Goal: Task Accomplishment & Management: Use online tool/utility

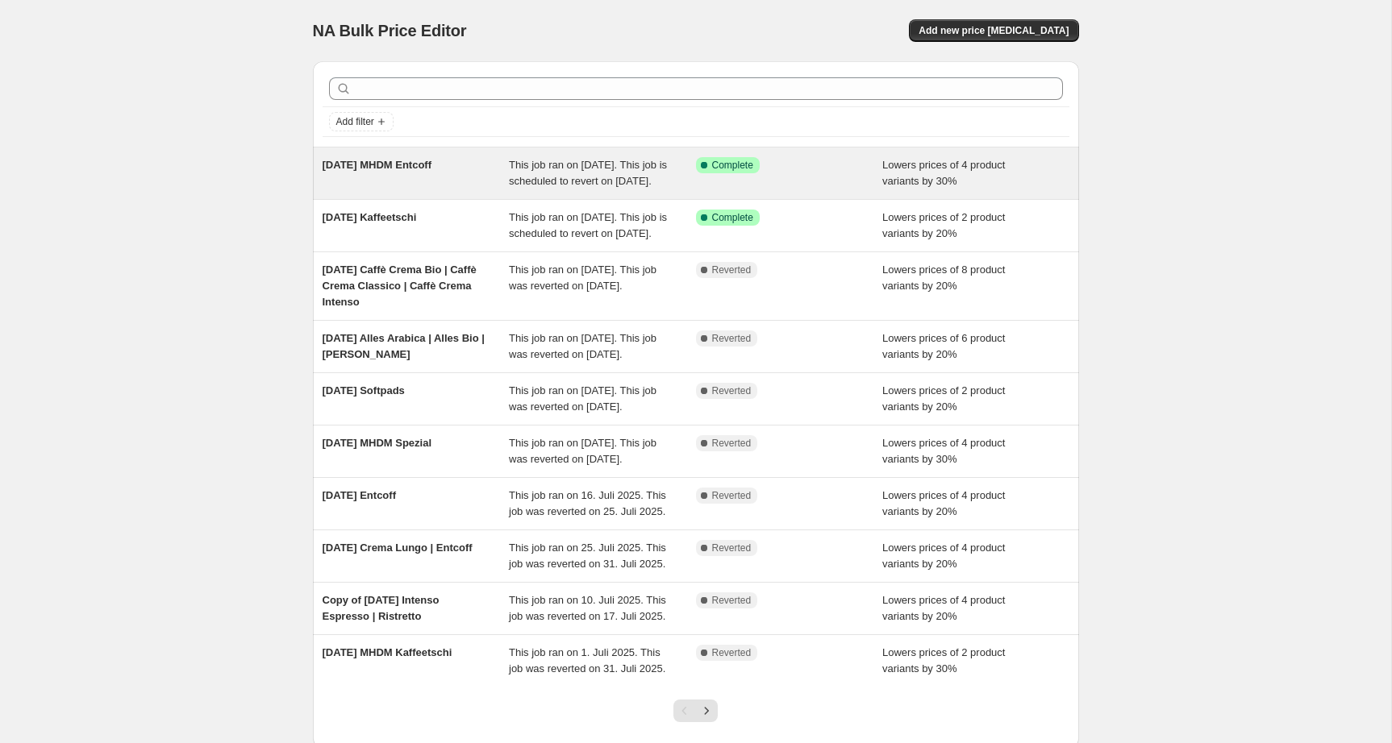
click at [455, 184] on div "[DATE] MHDM Entcoff" at bounding box center [415, 173] width 187 height 32
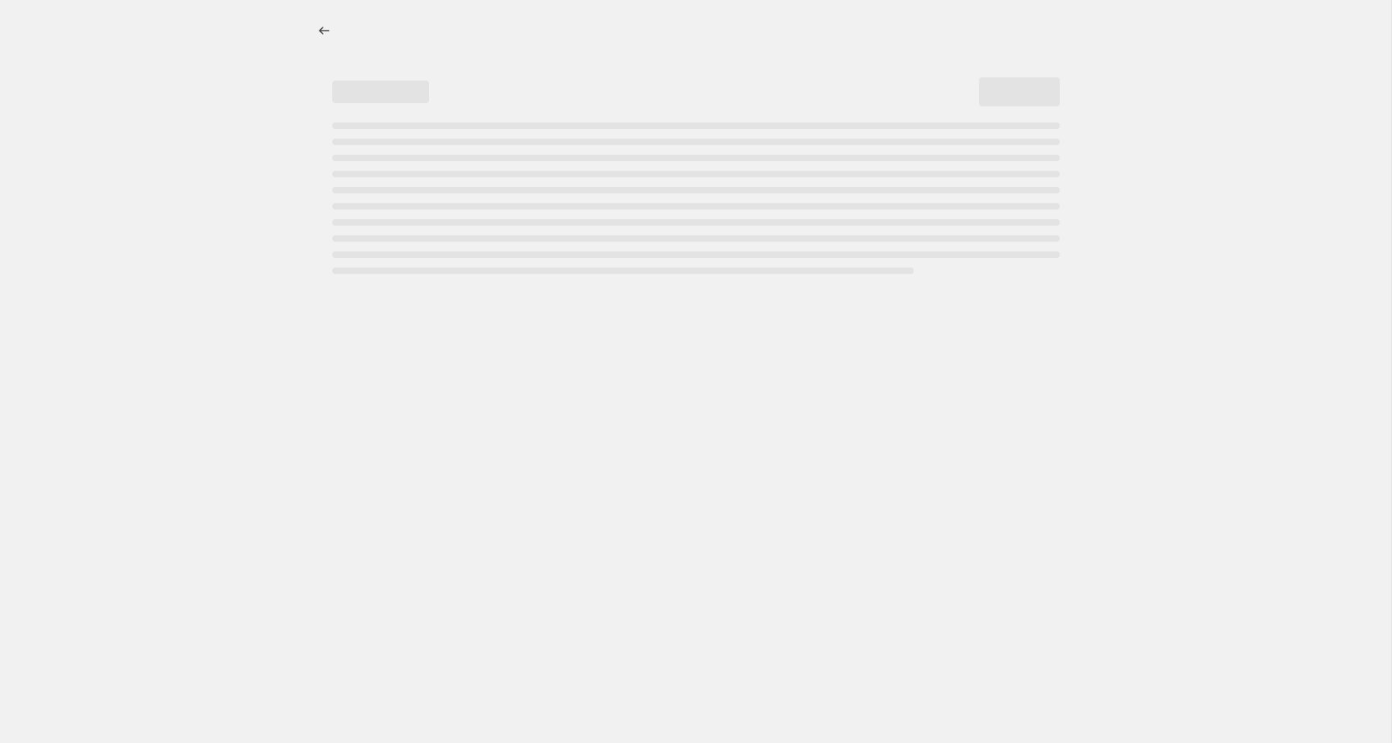
select select "percentage"
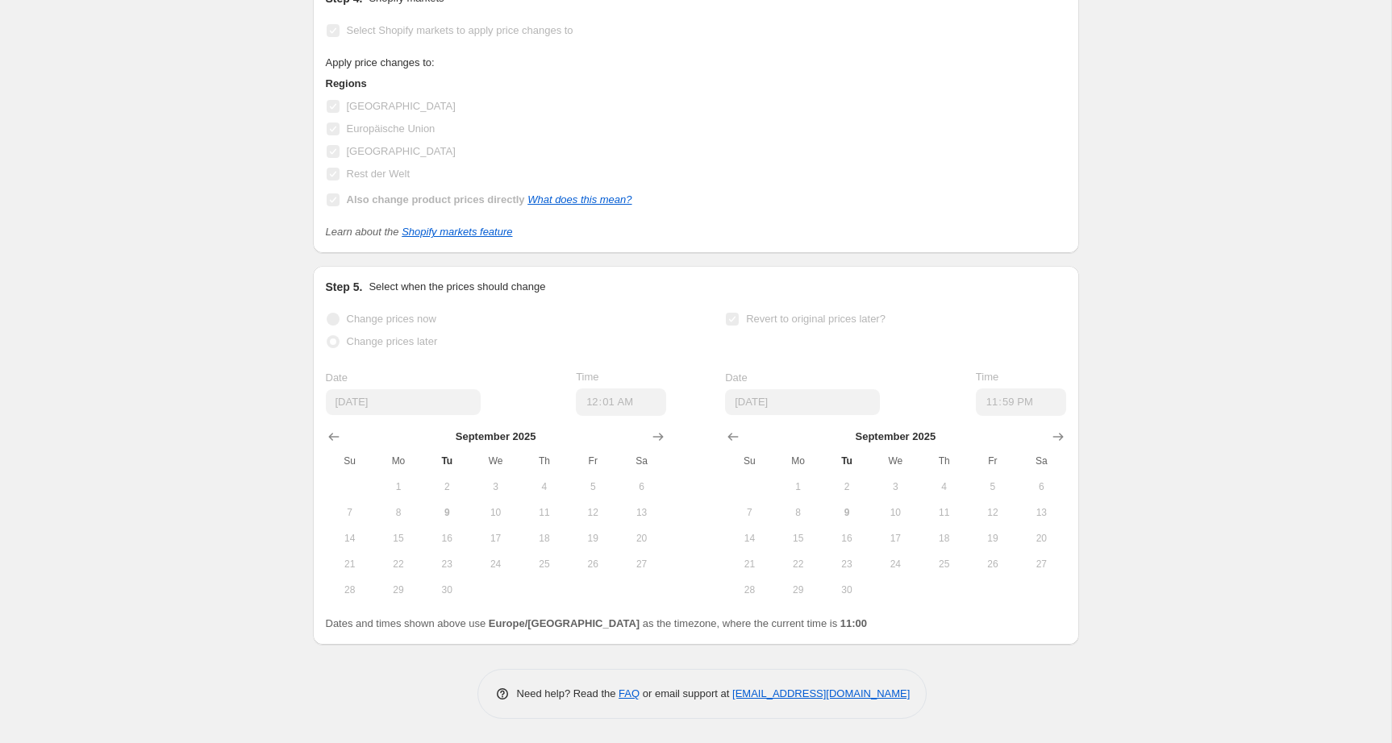
scroll to position [1648, 0]
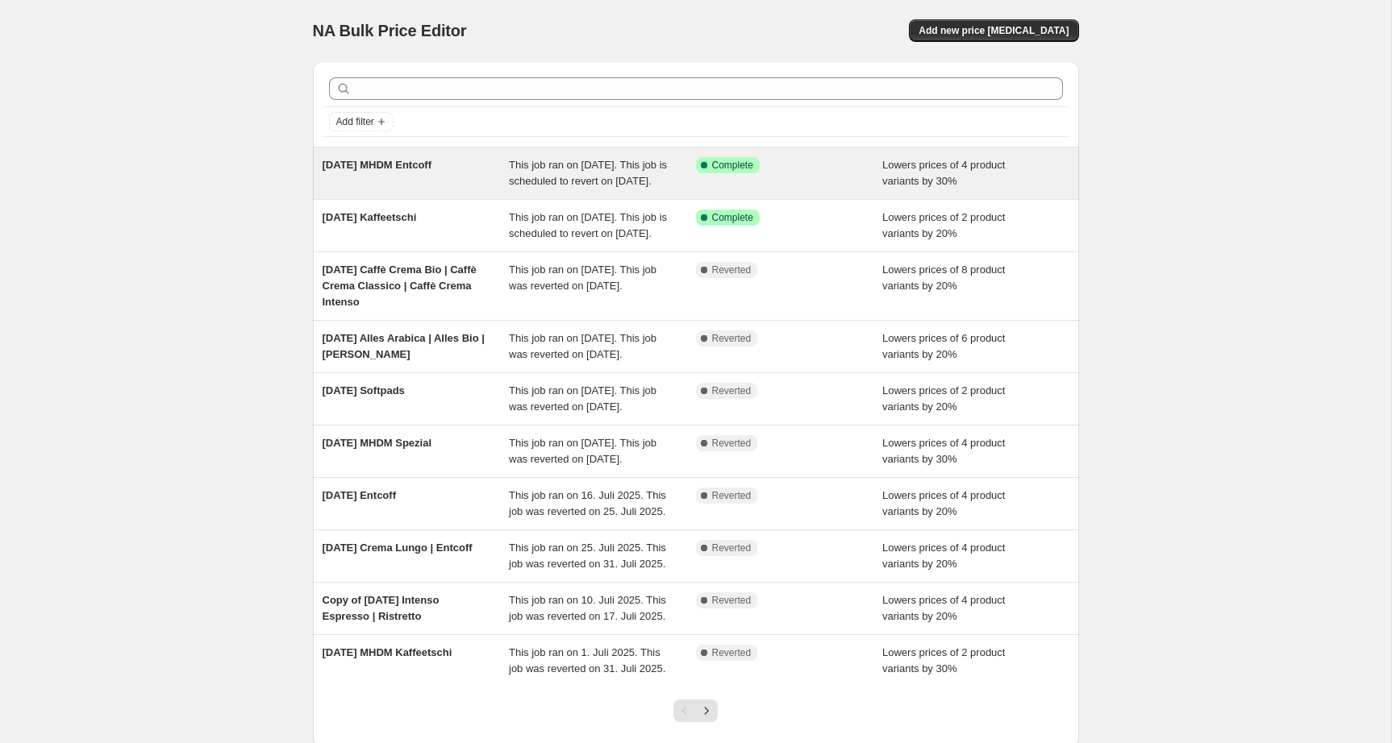
click at [544, 181] on span "This job ran on [DATE]. This job is scheduled to revert on [DATE]." at bounding box center [588, 173] width 158 height 28
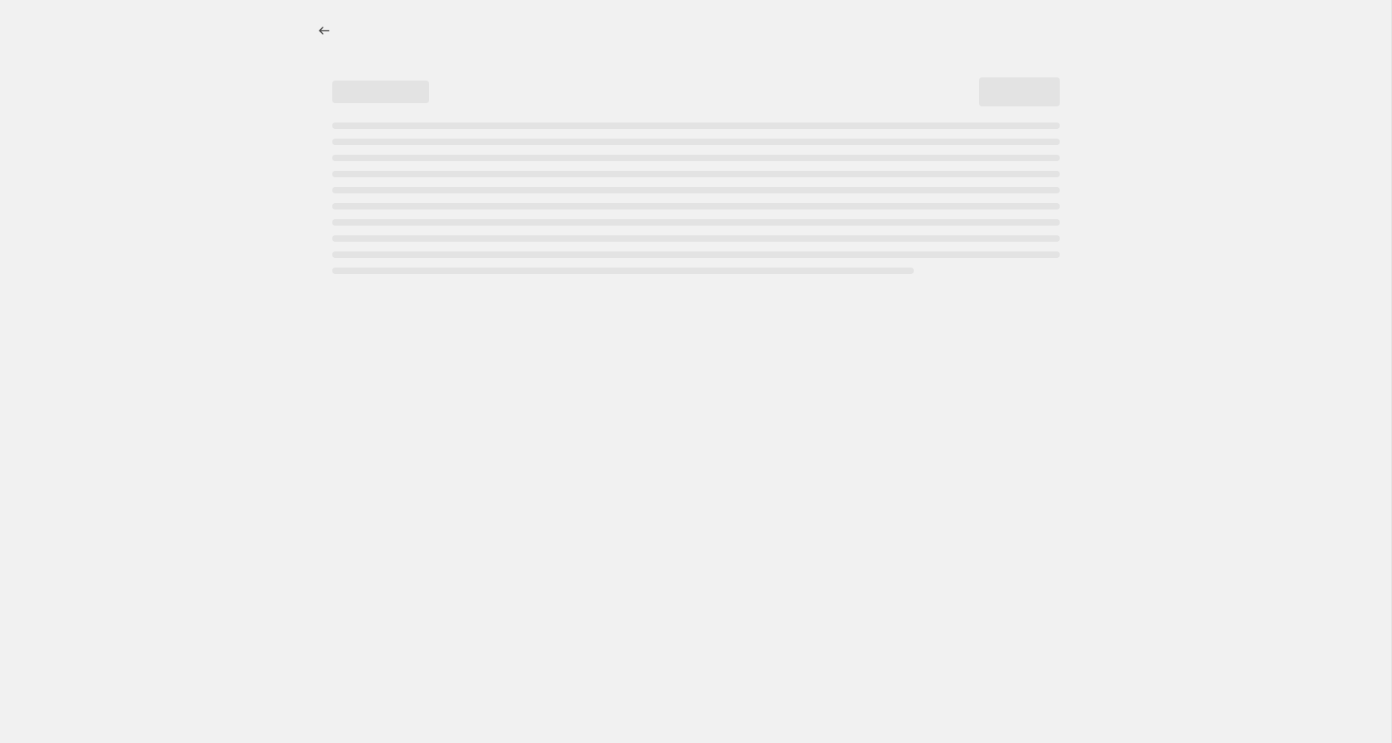
select select "percentage"
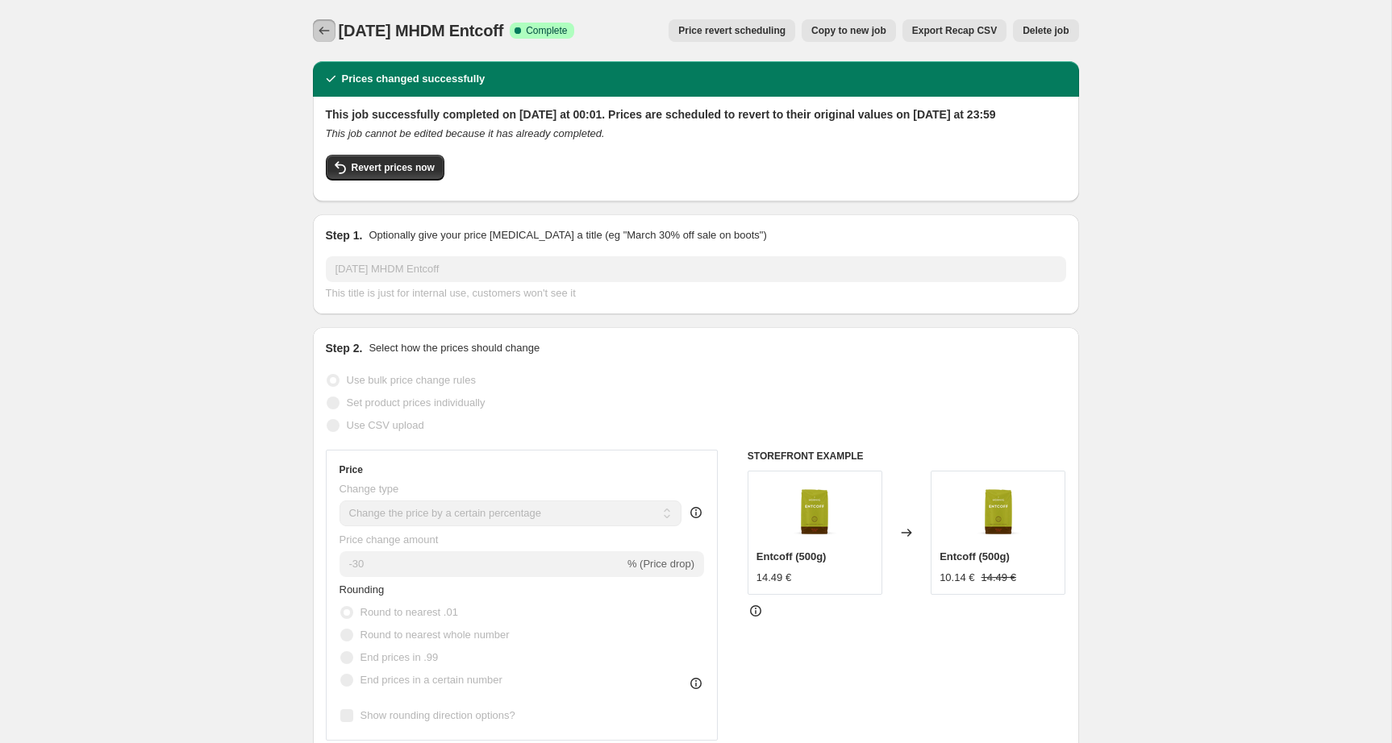
click at [327, 33] on icon "Price change jobs" at bounding box center [324, 31] width 16 height 16
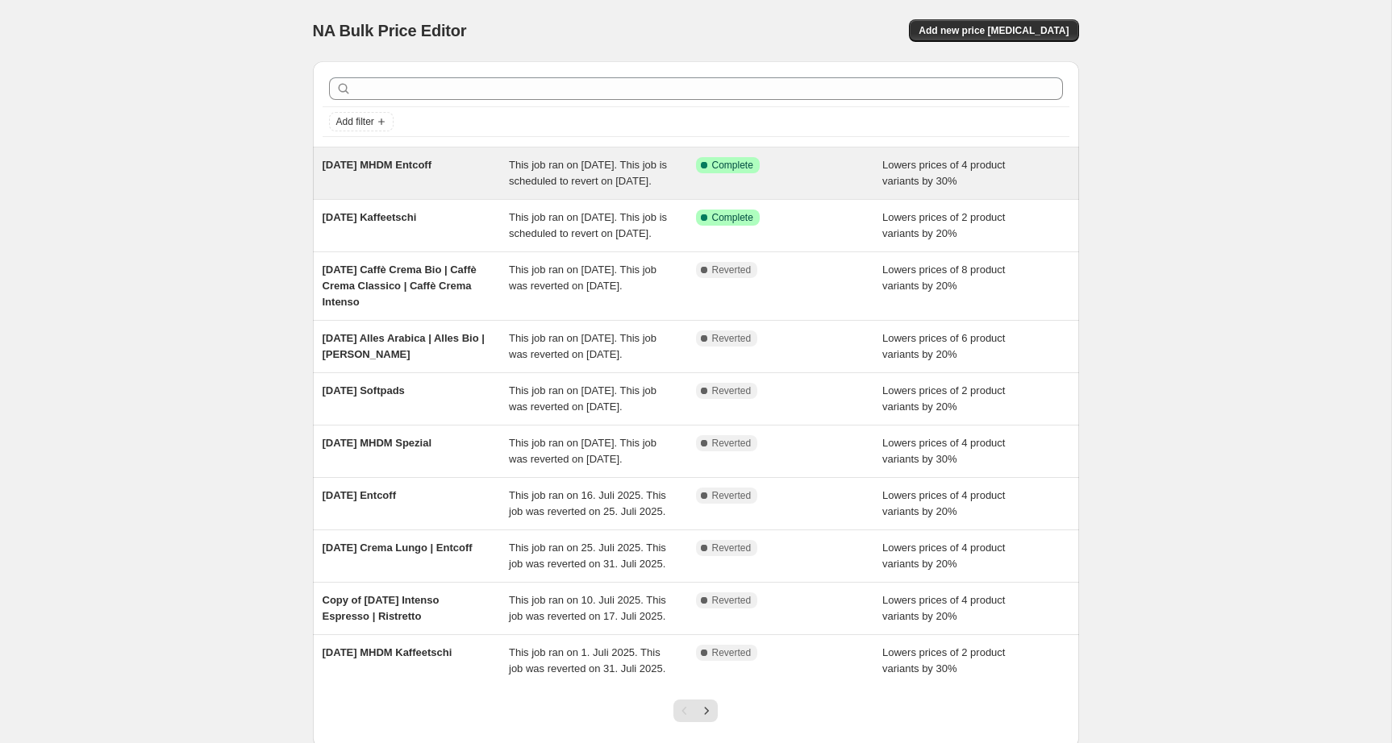
click at [418, 170] on span "[DATE] MHDM Entcoff" at bounding box center [377, 165] width 110 height 12
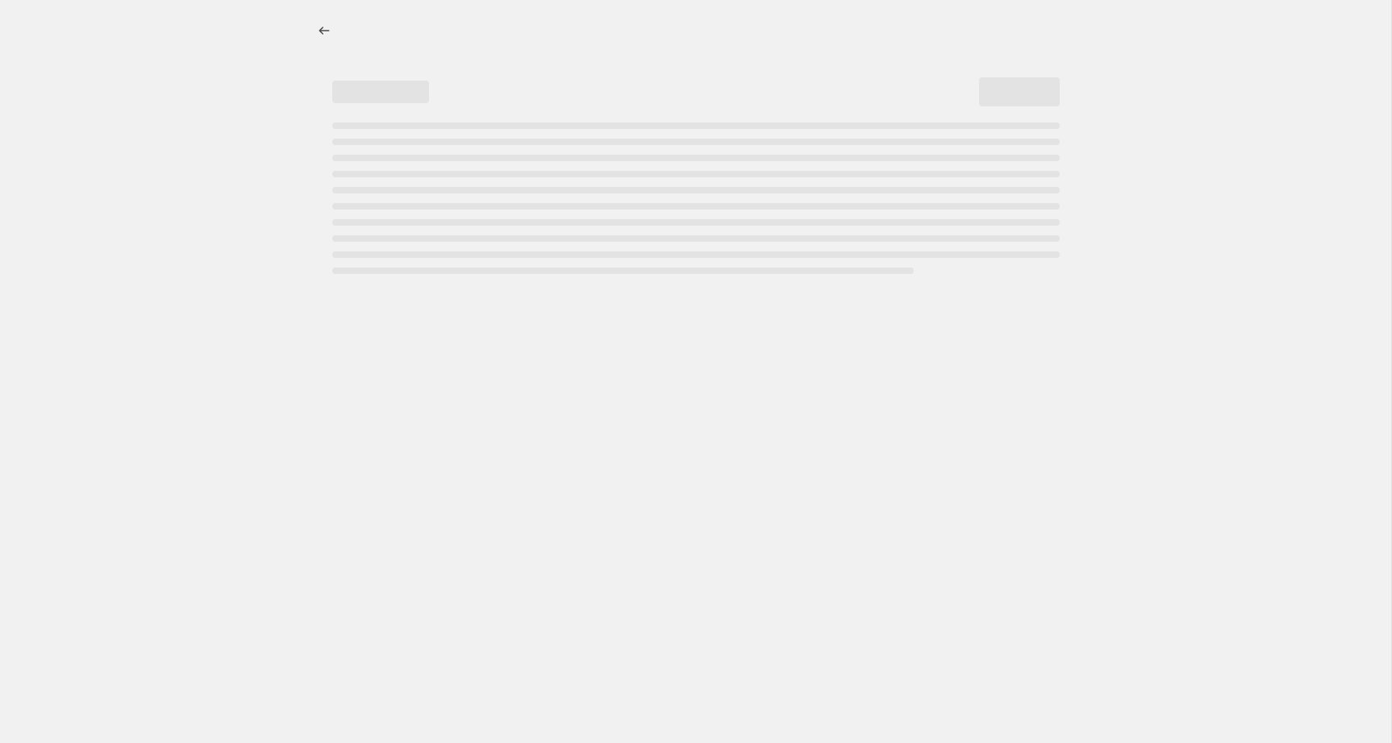
select select "percentage"
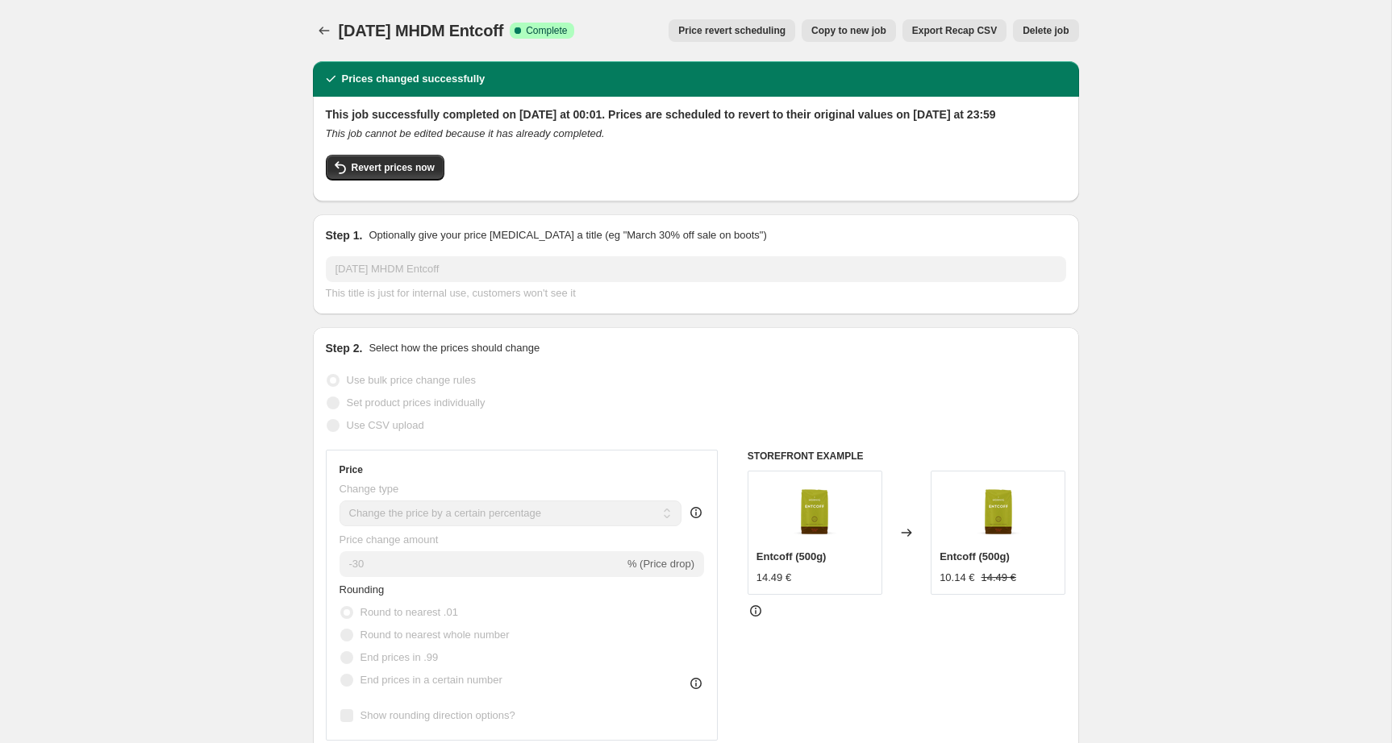
click at [844, 29] on span "Copy to new job" at bounding box center [848, 30] width 75 height 13
select select "percentage"
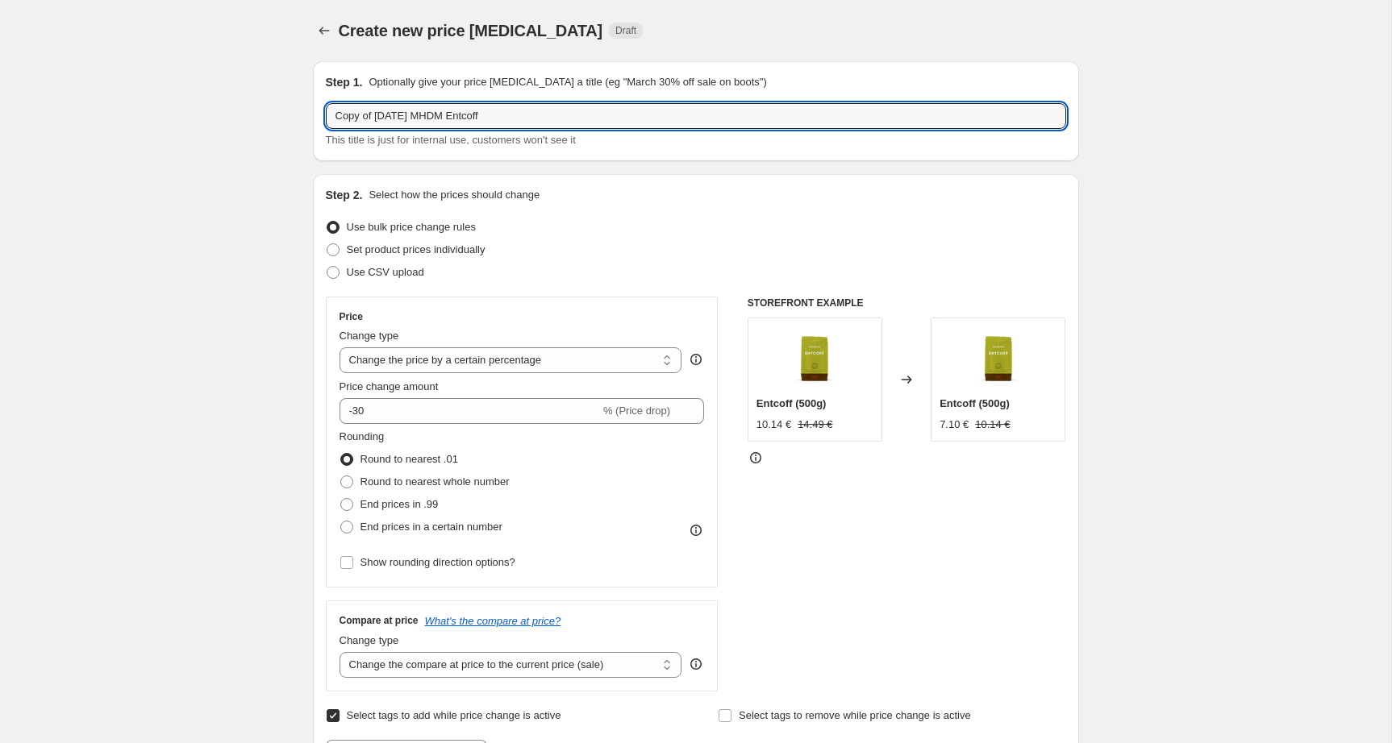
drag, startPoint x: 377, startPoint y: 119, endPoint x: 235, endPoint y: 105, distance: 142.6
type input "[DATE] MHDM Entcoff"
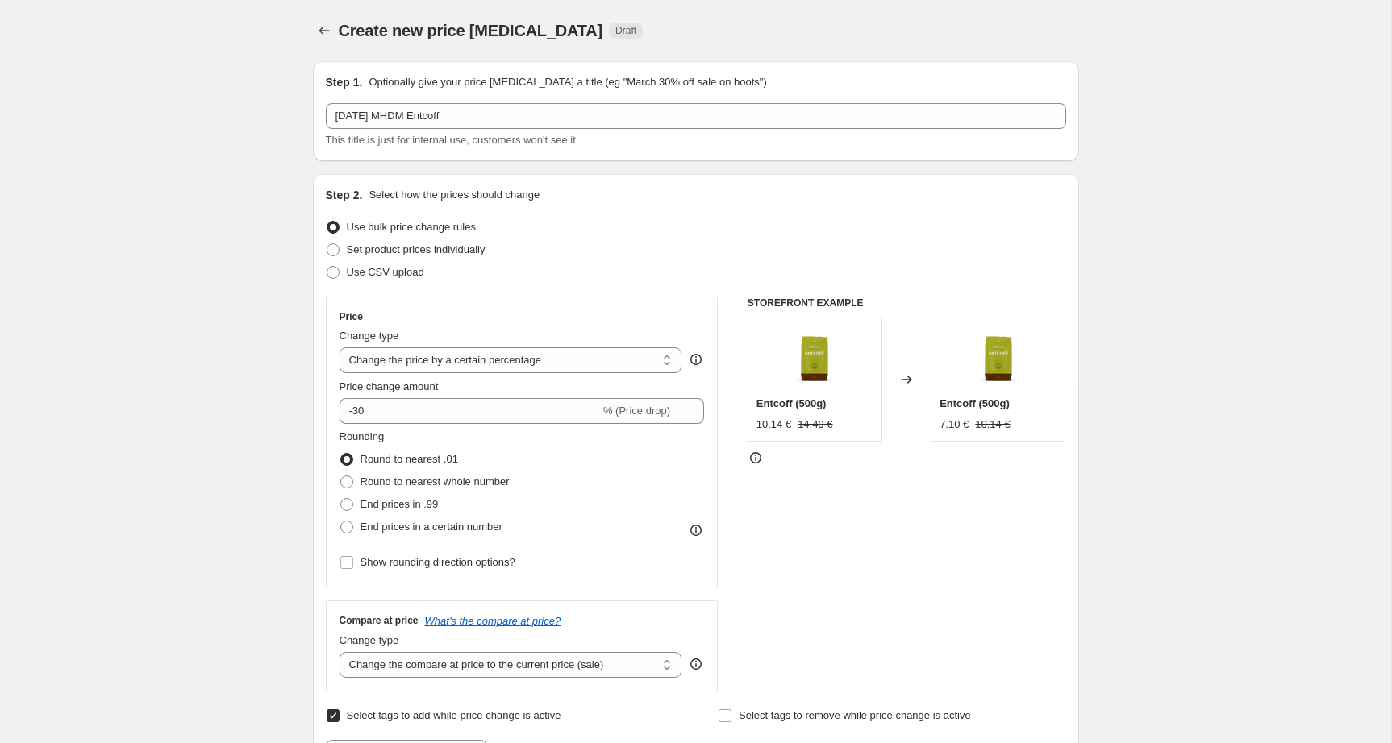
drag, startPoint x: 226, startPoint y: 127, endPoint x: 461, endPoint y: 216, distance: 251.8
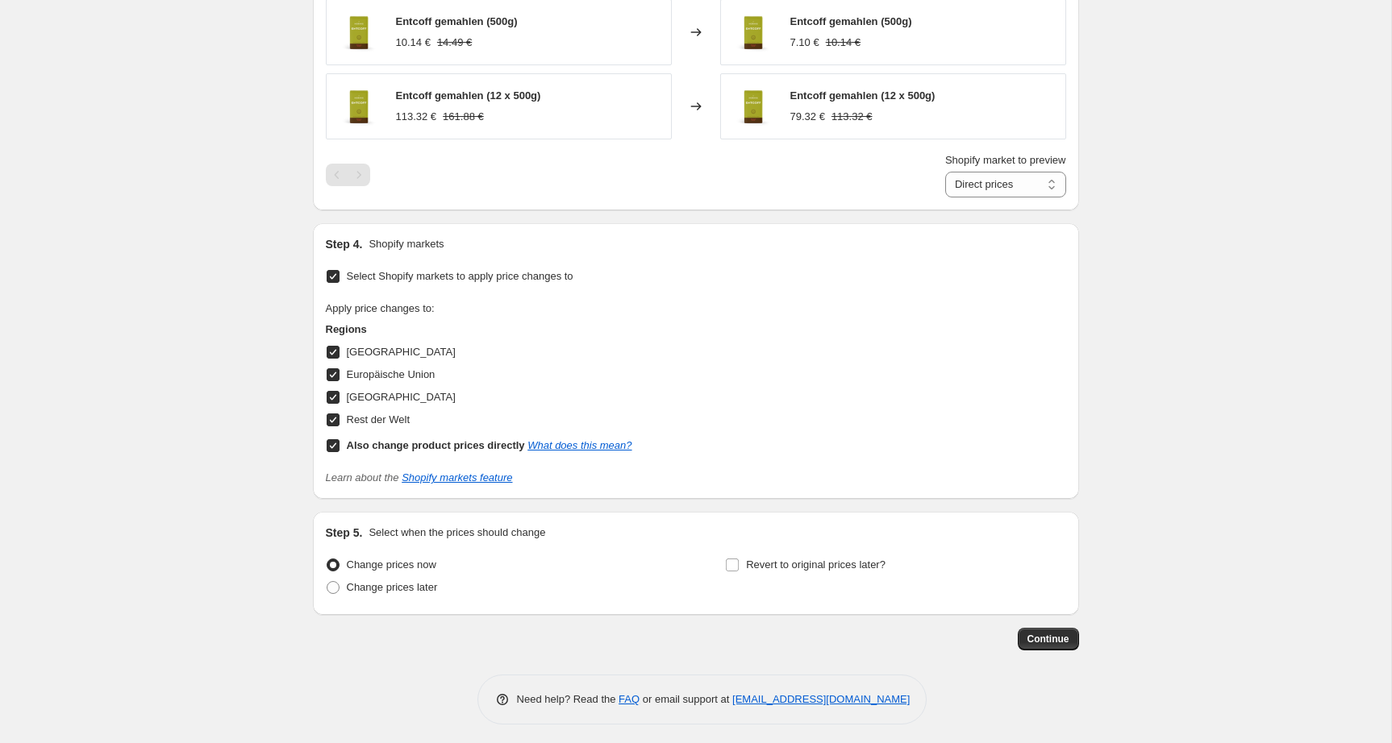
scroll to position [1242, 0]
click at [412, 584] on span "Change prices later" at bounding box center [392, 585] width 91 height 12
click at [327, 580] on input "Change prices later" at bounding box center [327, 579] width 1 height 1
radio input "true"
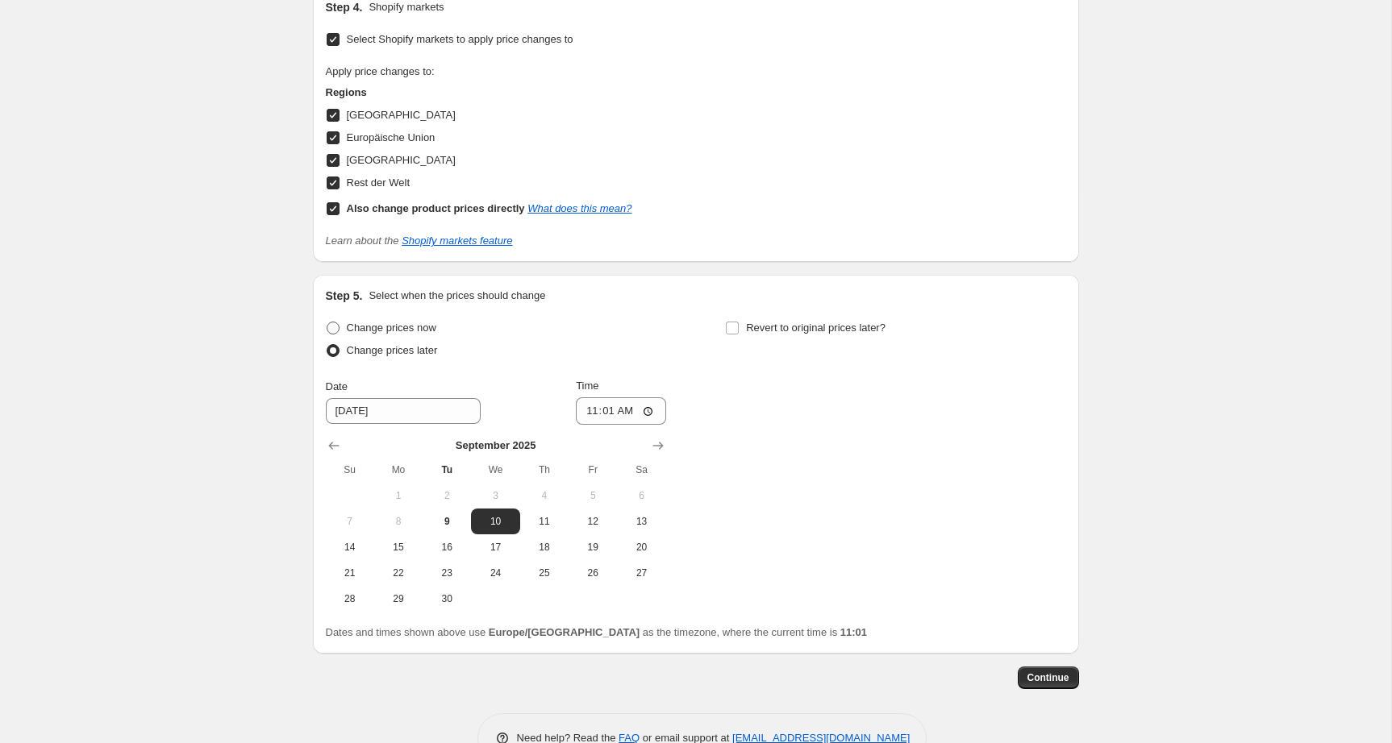
scroll to position [1478, 0]
click at [392, 327] on span "Change prices now" at bounding box center [391, 326] width 89 height 12
click at [327, 321] on input "Change prices now" at bounding box center [327, 320] width 1 height 1
radio input "true"
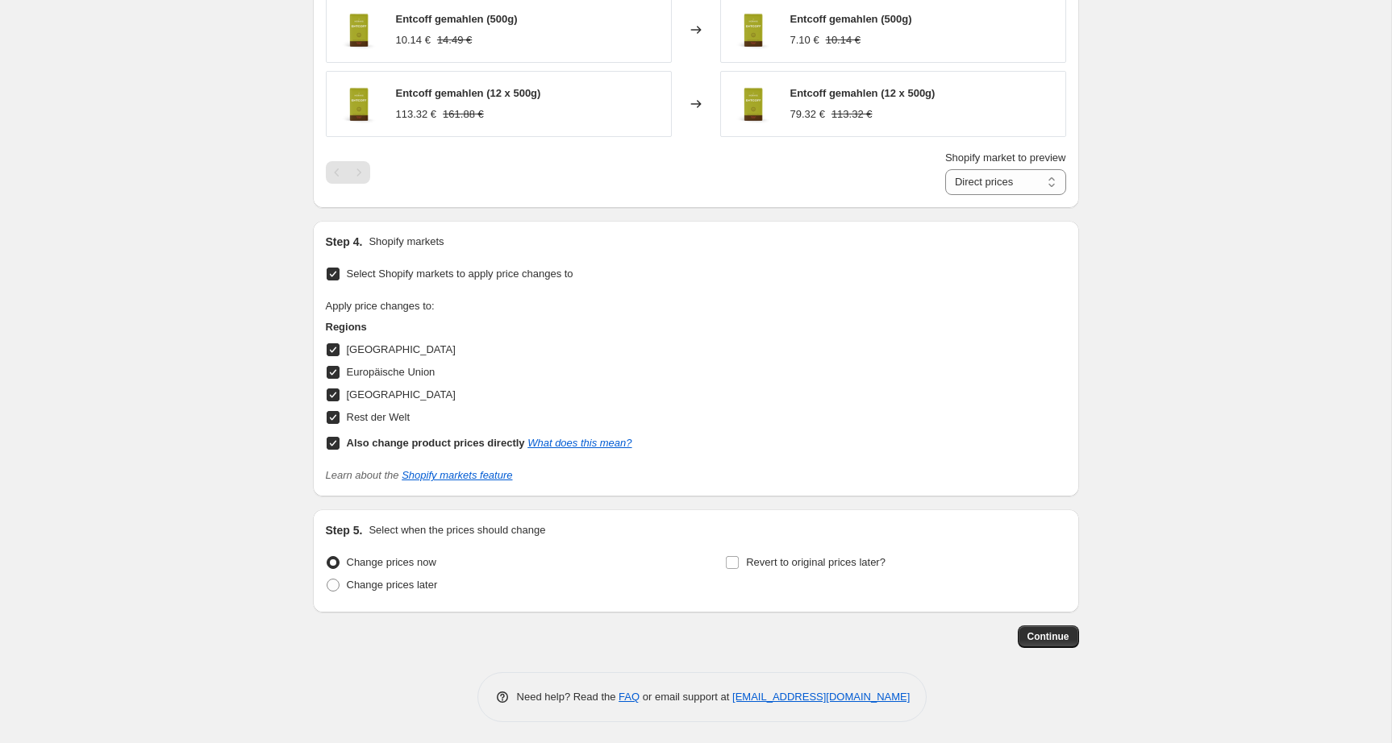
drag, startPoint x: 389, startPoint y: 583, endPoint x: 688, endPoint y: 535, distance: 303.7
click at [389, 582] on span "Change prices later" at bounding box center [392, 585] width 91 height 12
click at [327, 580] on input "Change prices later" at bounding box center [327, 579] width 1 height 1
radio input "true"
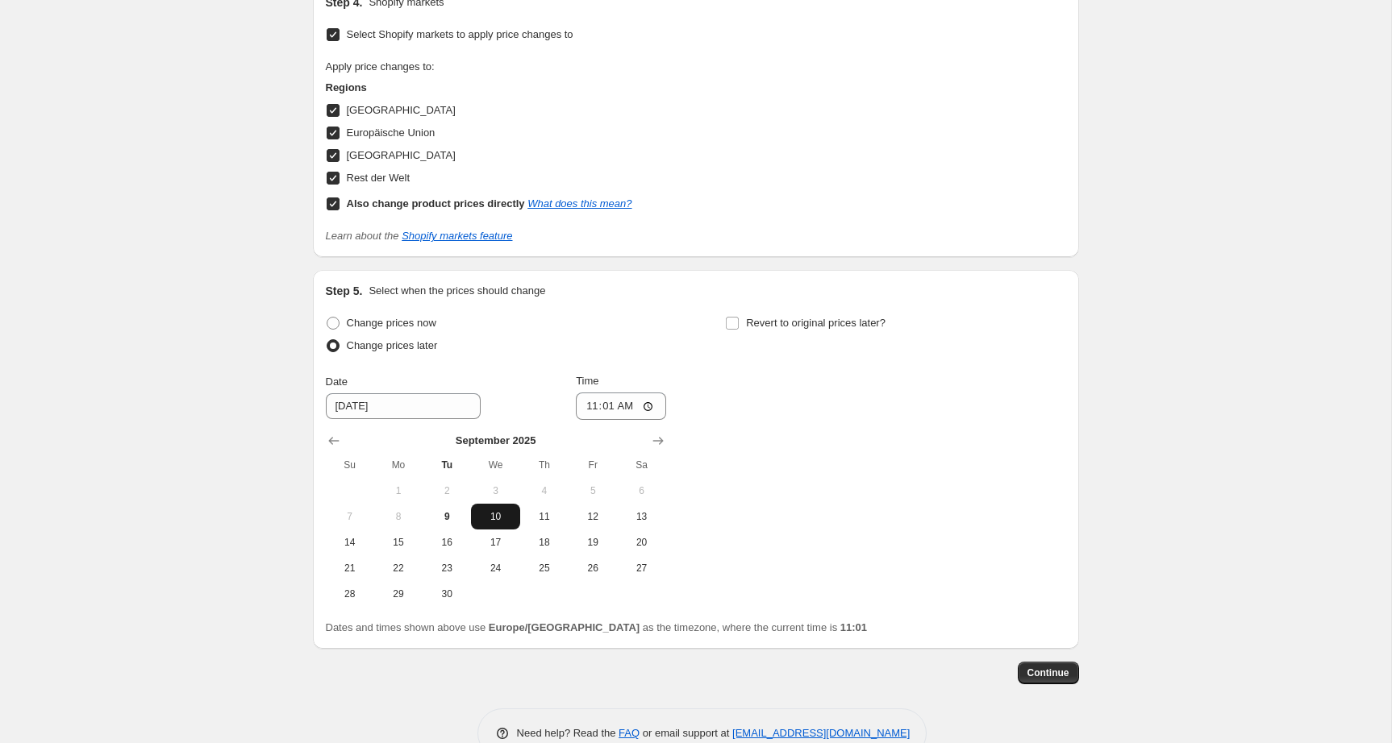
scroll to position [1483, 0]
click at [404, 544] on button "15" at bounding box center [398, 540] width 48 height 26
type input "[DATE]"
click at [605, 397] on input "11:01" at bounding box center [621, 403] width 90 height 27
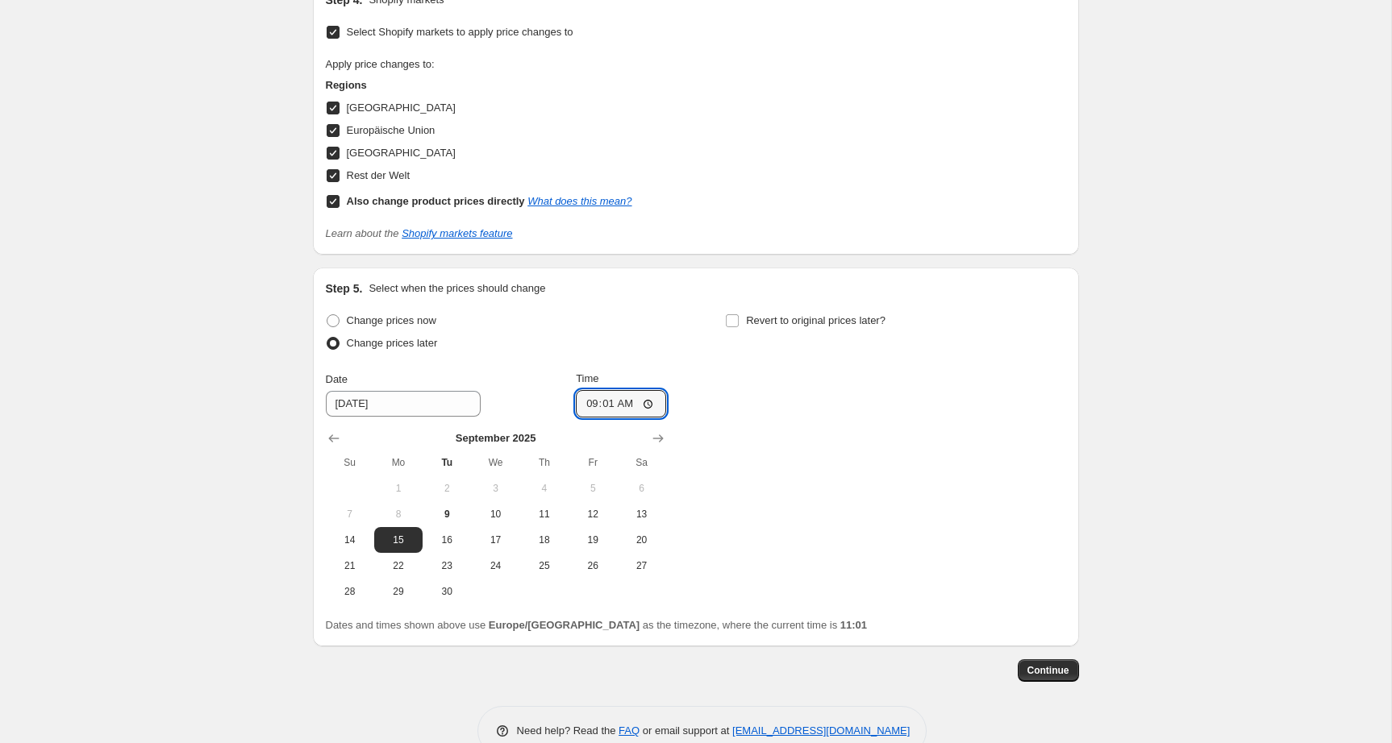
type input "09:00"
click at [830, 314] on span "Revert to original prices later?" at bounding box center [815, 320] width 139 height 12
click at [738, 314] on input "Revert to original prices later?" at bounding box center [732, 320] width 13 height 13
checkbox input "true"
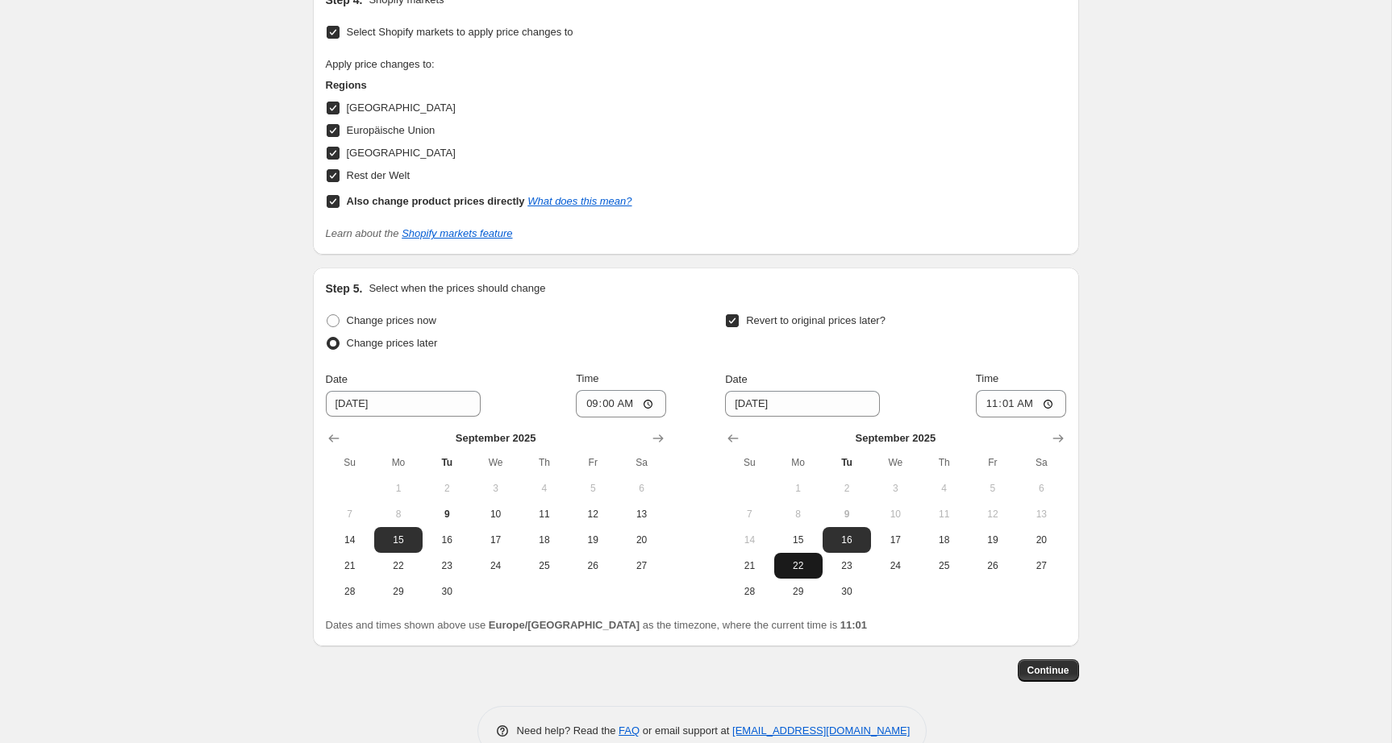
click at [814, 568] on span "22" at bounding box center [797, 566] width 35 height 13
type input "[DATE]"
drag, startPoint x: 1006, startPoint y: 403, endPoint x: 1017, endPoint y: 414, distance: 16.0
click at [1006, 404] on input "11:01" at bounding box center [1021, 403] width 90 height 27
type input "23:59"
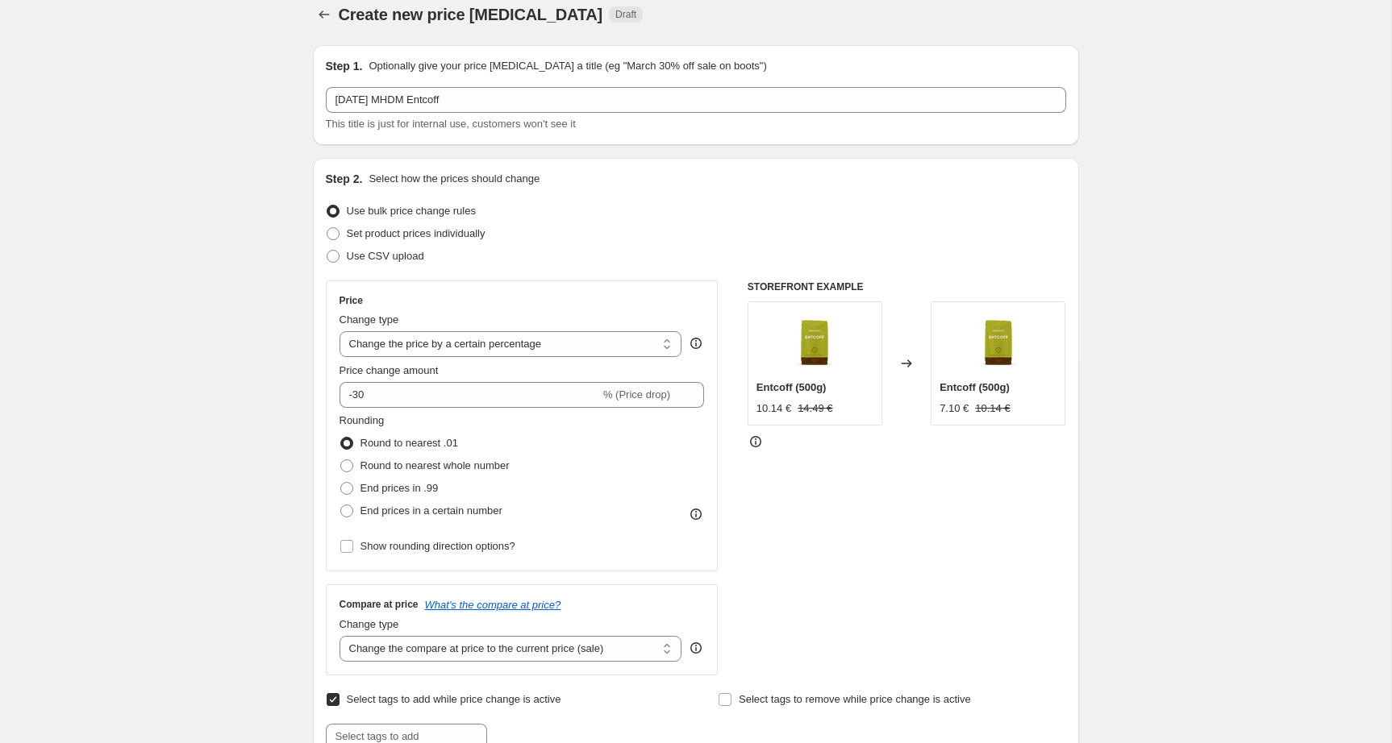
scroll to position [15, 0]
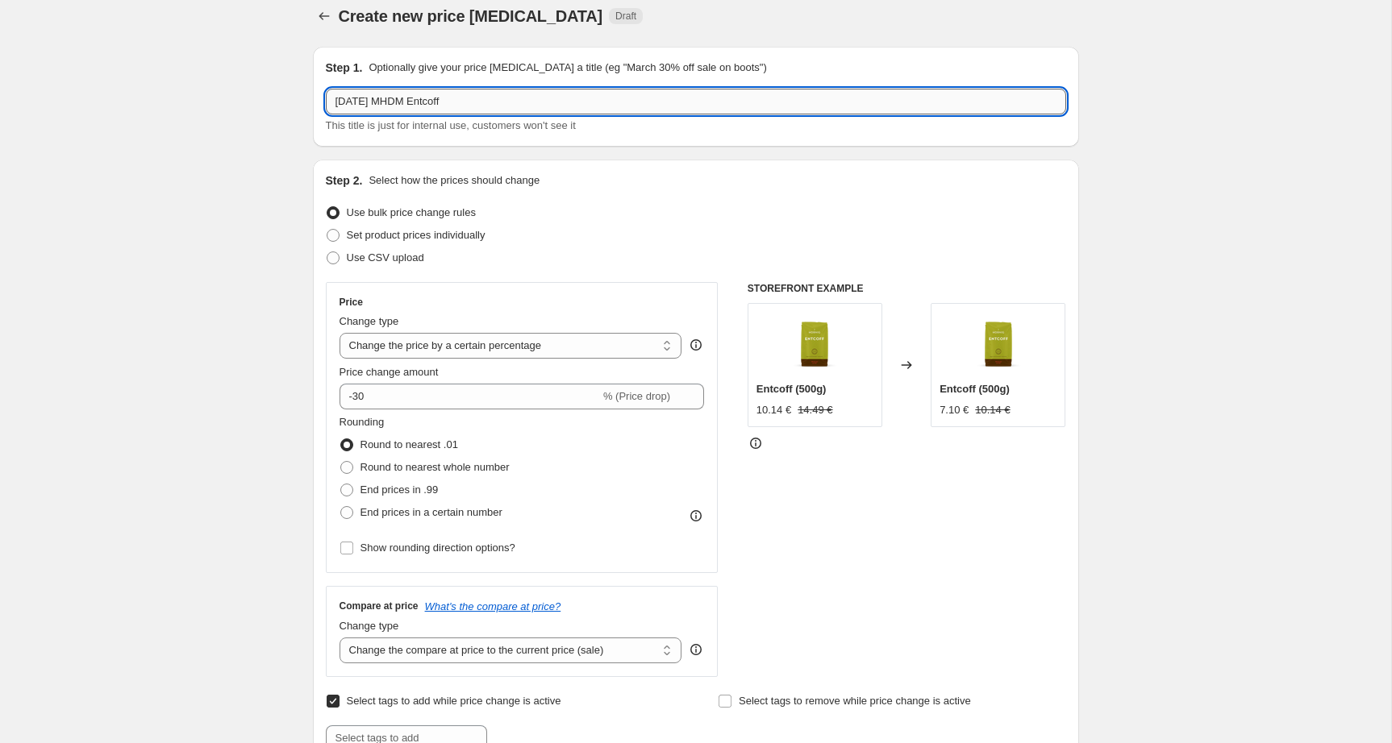
click at [488, 110] on input "[DATE] MHDM Entcoff" at bounding box center [696, 102] width 740 height 26
type input "[DATE] MHDM Entcoff (nach Preisanpassung)"
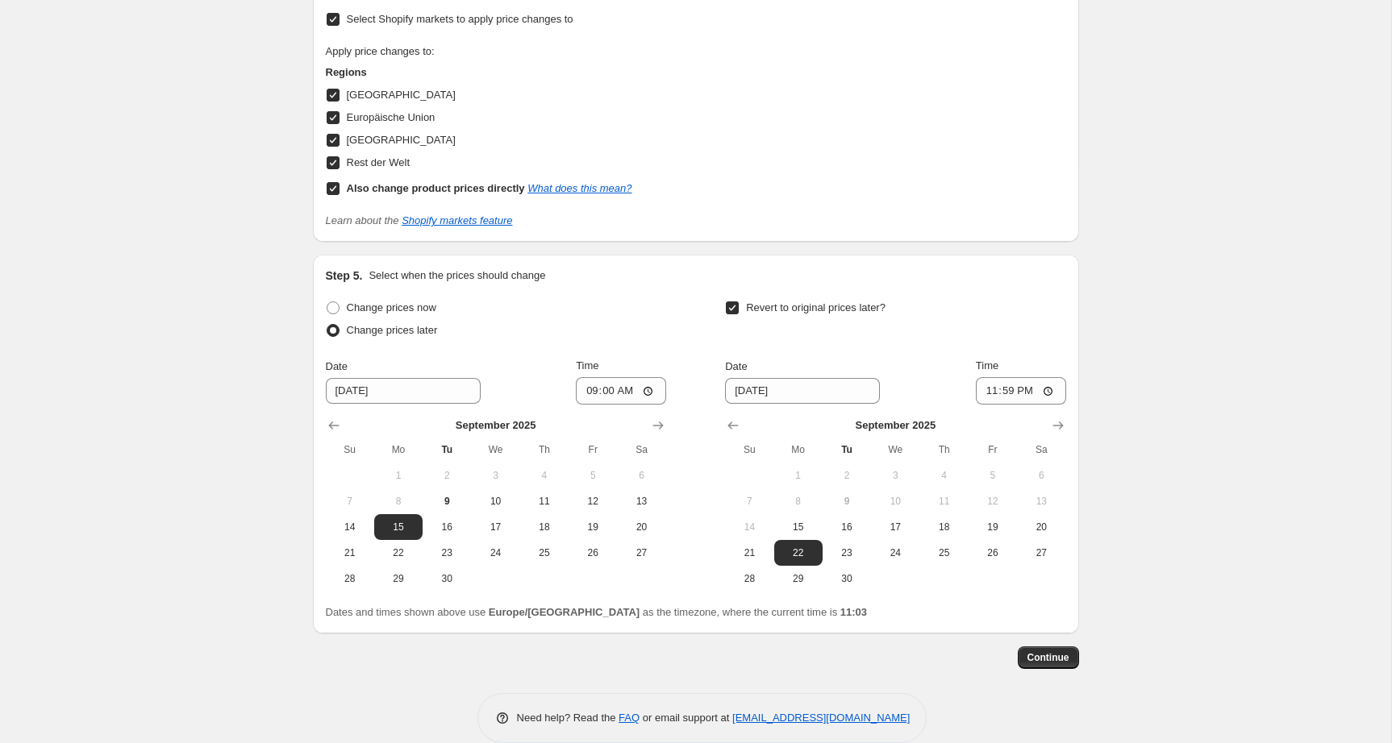
scroll to position [1497, 0]
click at [1059, 659] on span "Continue" at bounding box center [1048, 657] width 42 height 13
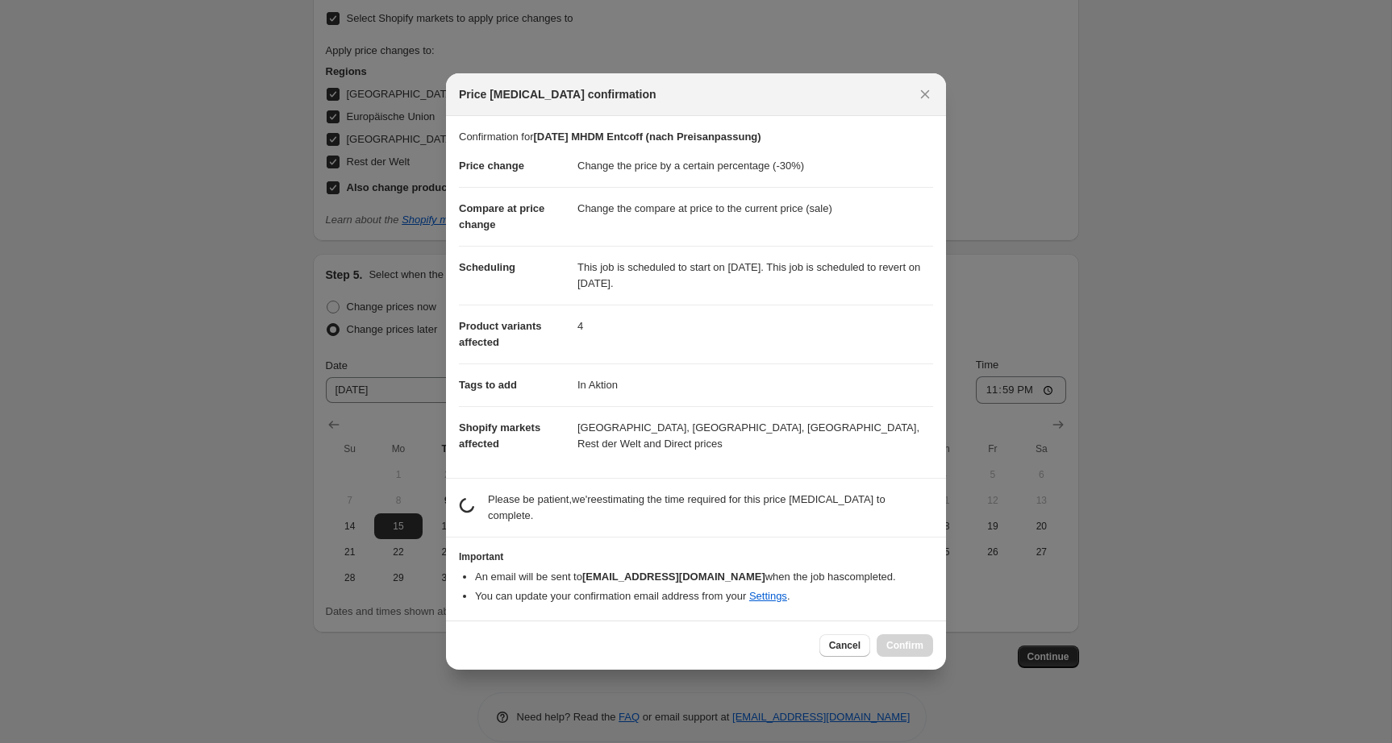
scroll to position [0, 0]
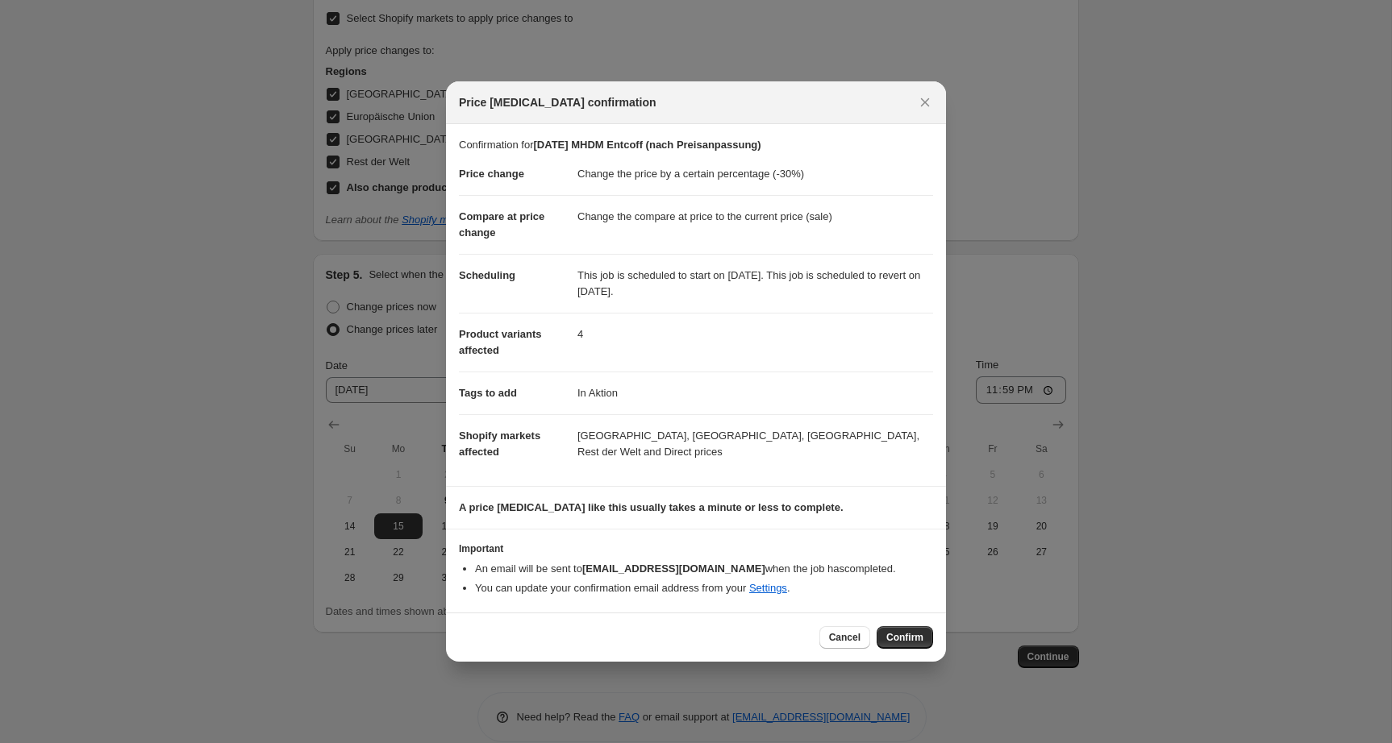
click at [905, 642] on span "Confirm" at bounding box center [904, 637] width 37 height 13
